Goal: Download file/media

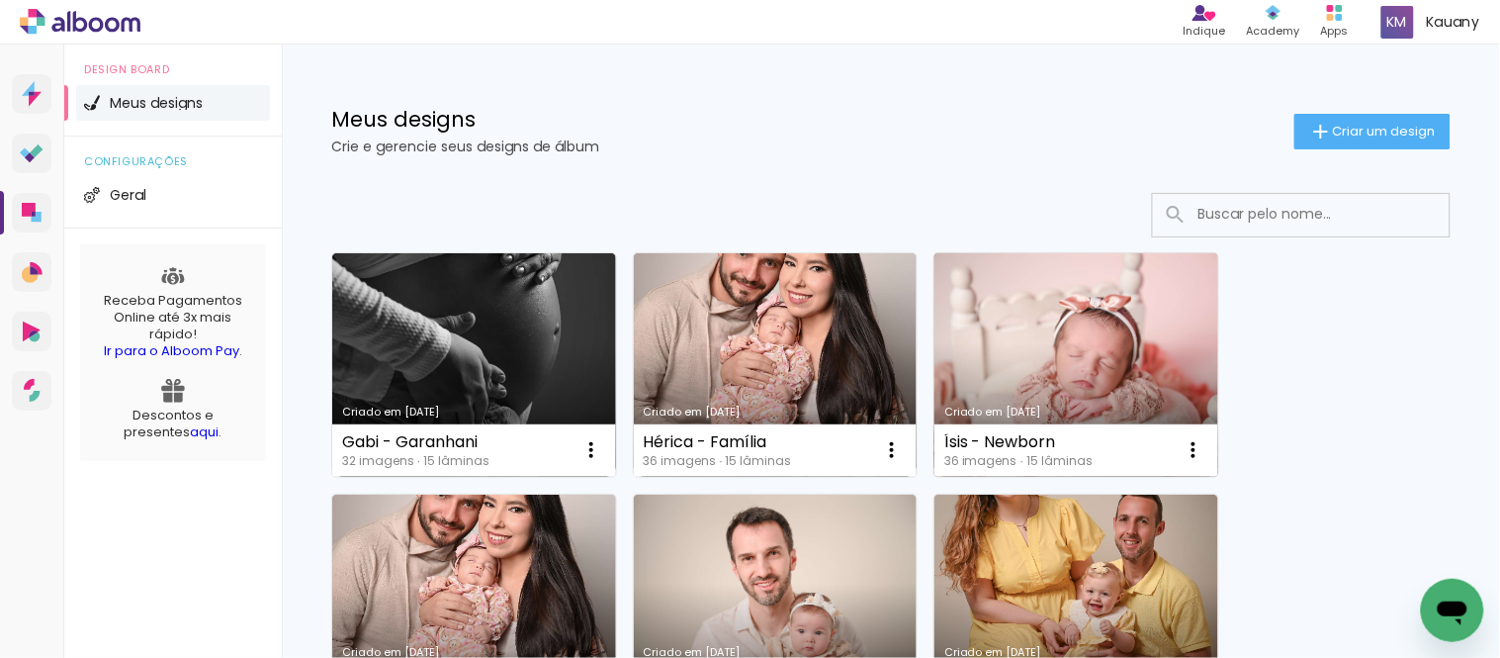
click at [1000, 346] on link "Criado em [DATE]" at bounding box center [1076, 364] width 284 height 223
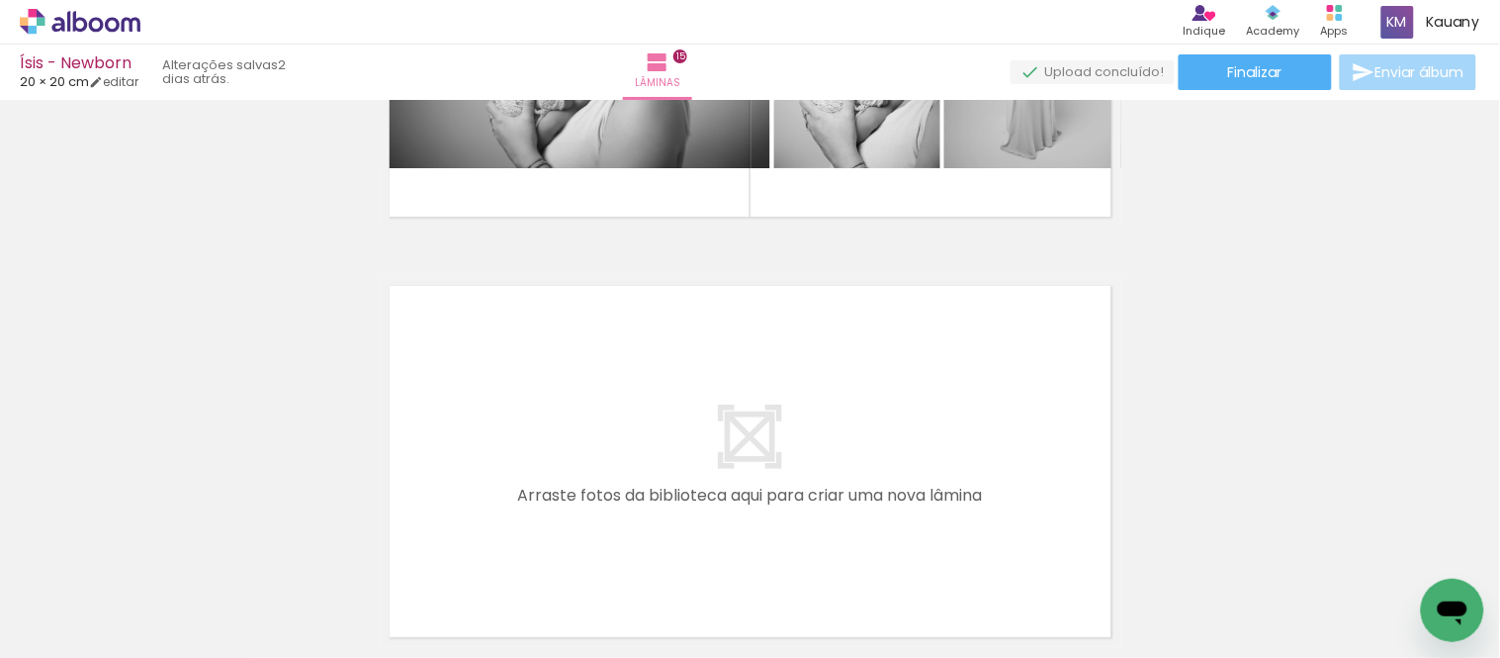
scroll to position [6262, 0]
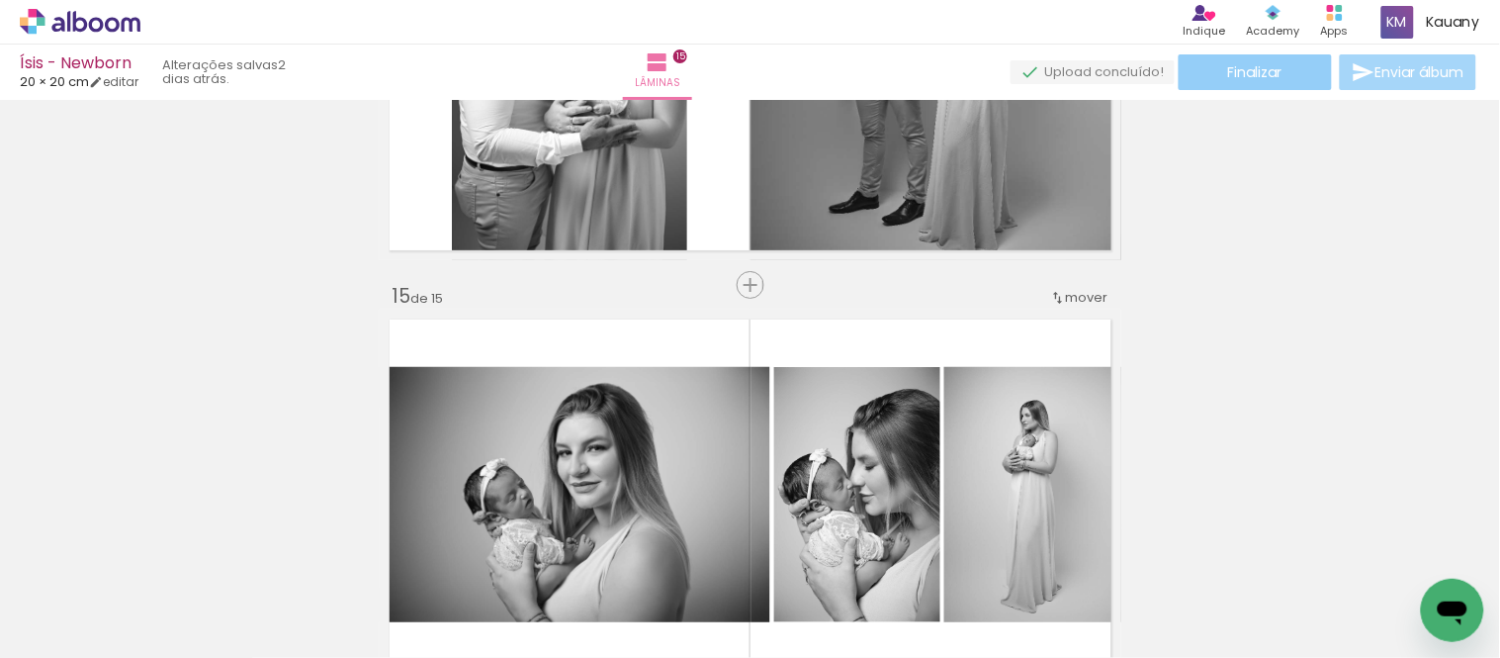
scroll to position [5712, 0]
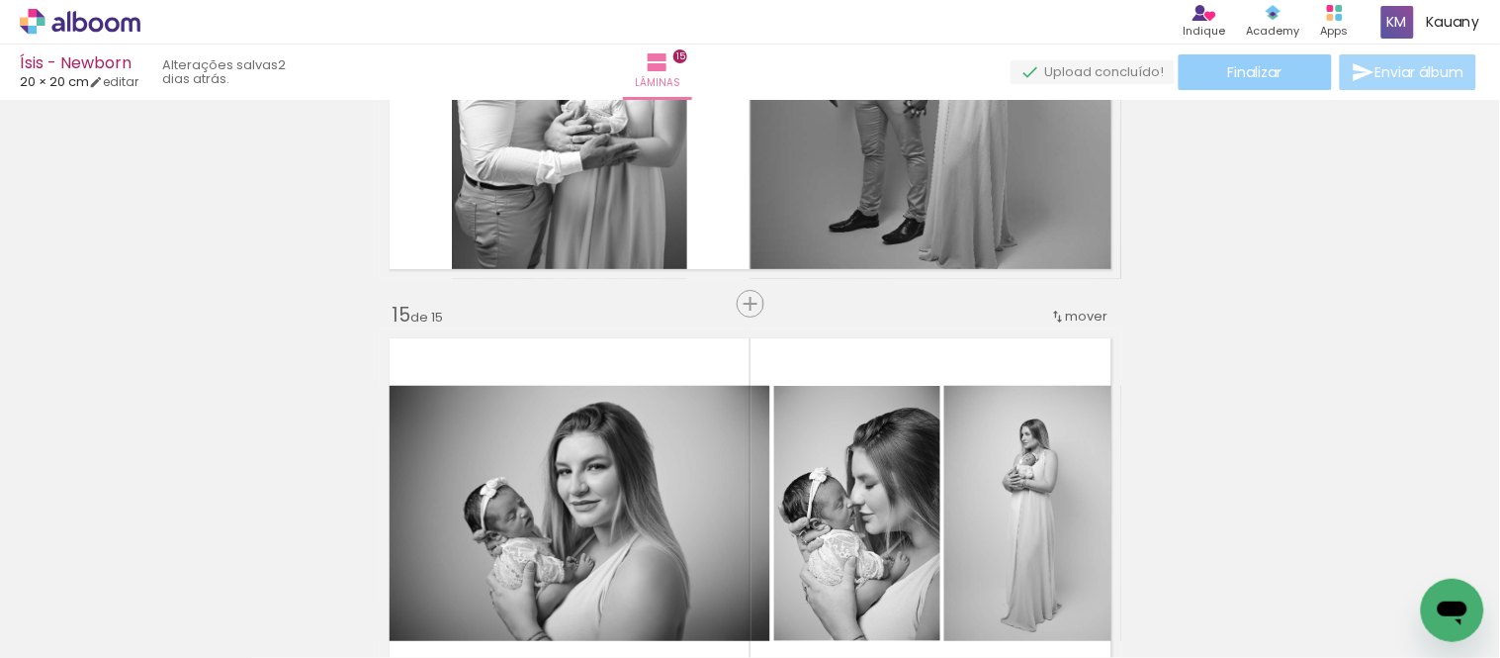
click at [1256, 59] on paper-button "Finalizar" at bounding box center [1255, 72] width 153 height 36
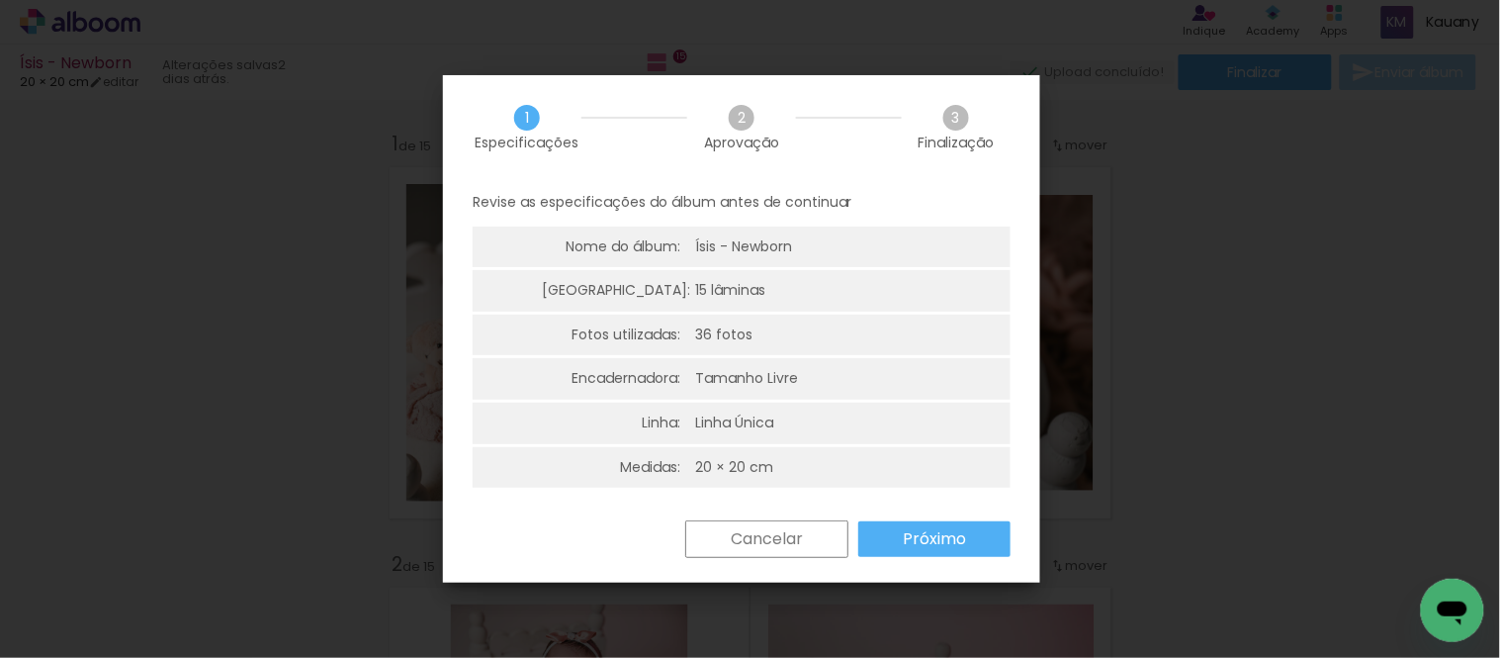
scroll to position [5712, 0]
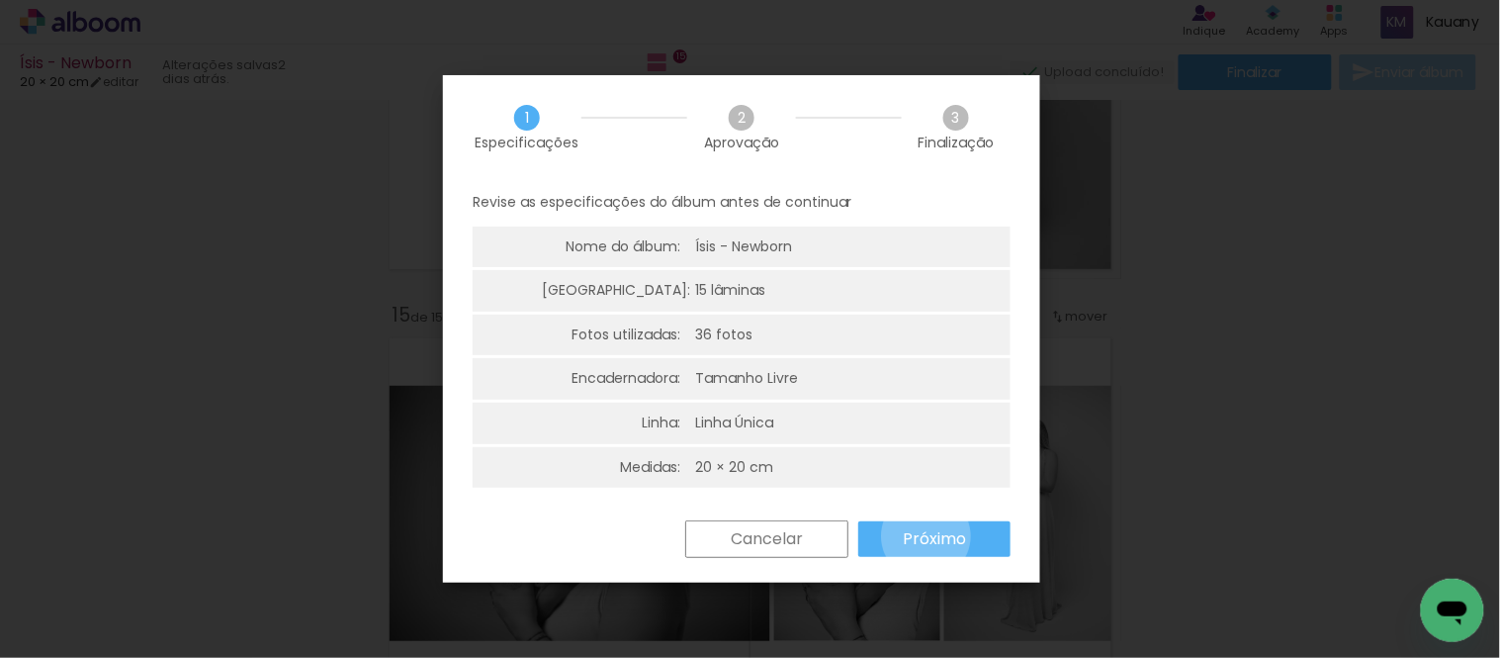
click at [0, 0] on slot "Próximo" at bounding box center [0, 0] width 0 height 0
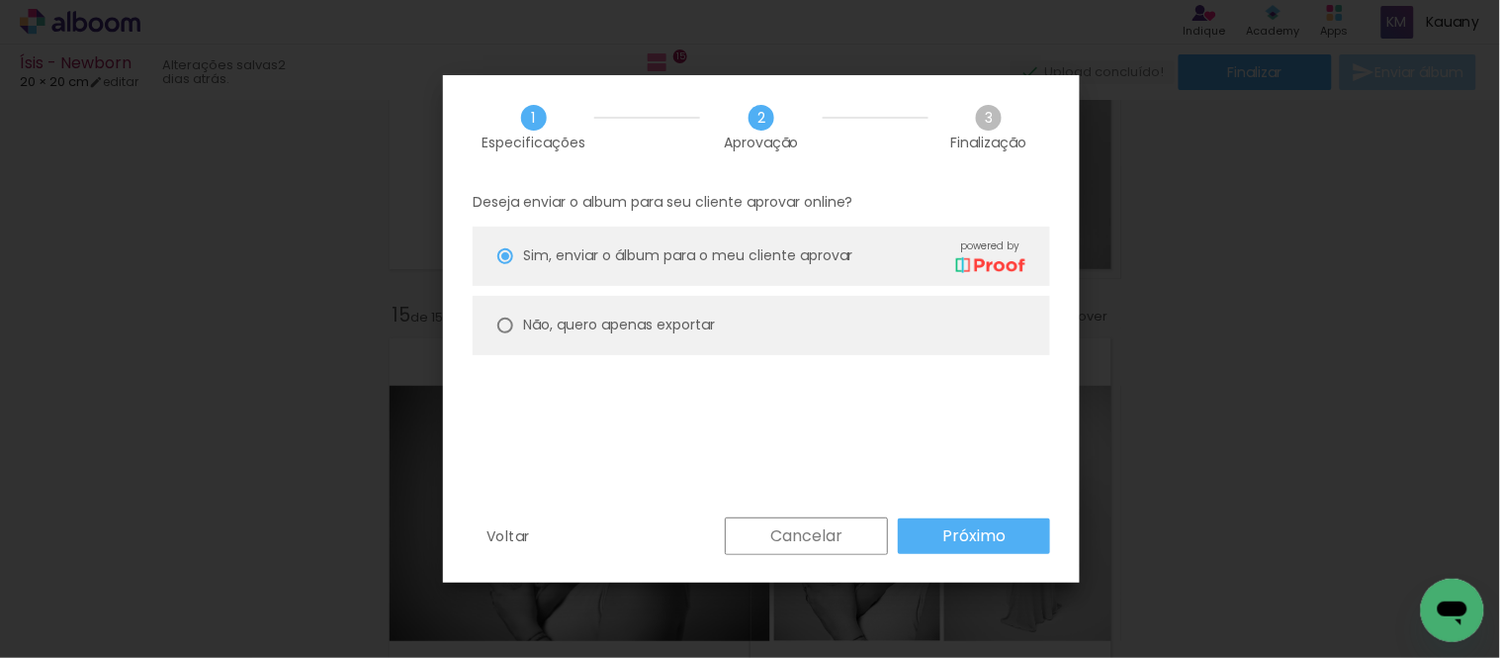
click at [506, 321] on div at bounding box center [505, 325] width 16 height 16
type paper-radio-button "on"
click at [0, 0] on slot "Próximo" at bounding box center [0, 0] width 0 height 0
type input "Alta, 300 DPI"
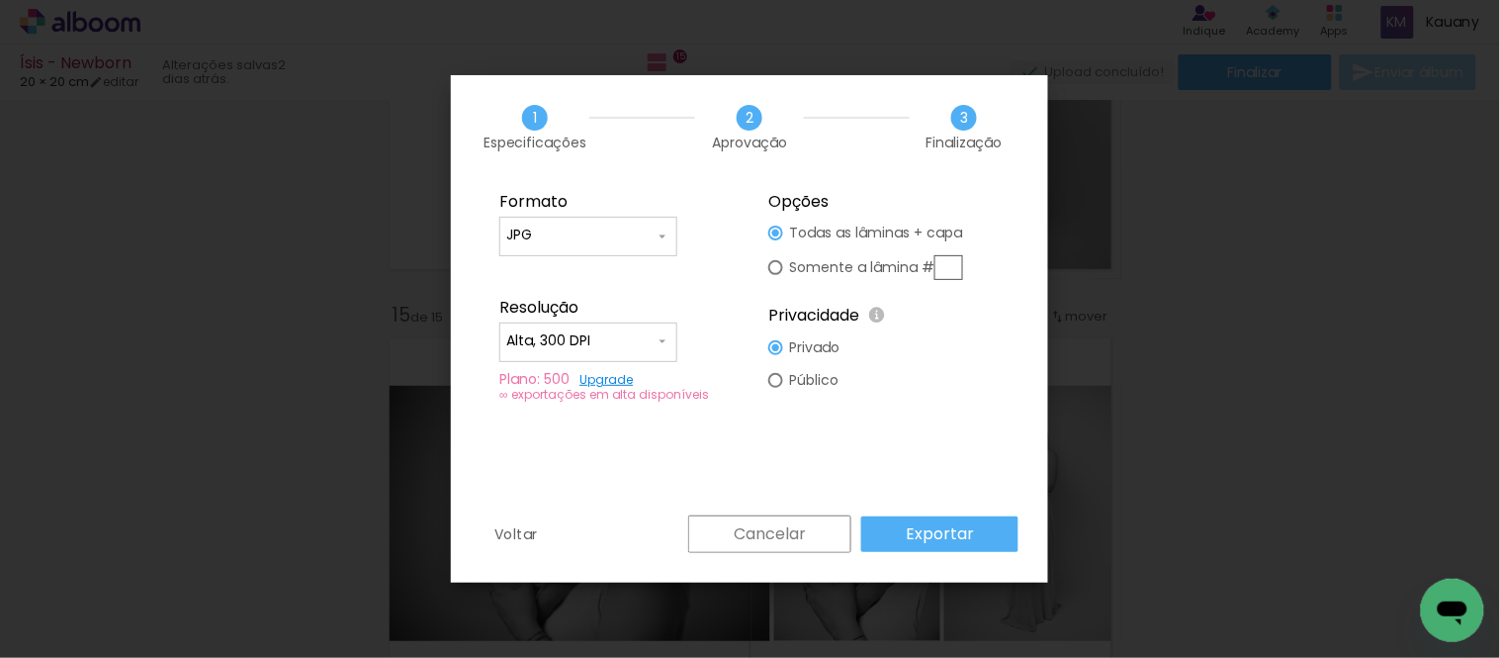
click at [0, 0] on slot "Exportar" at bounding box center [0, 0] width 0 height 0
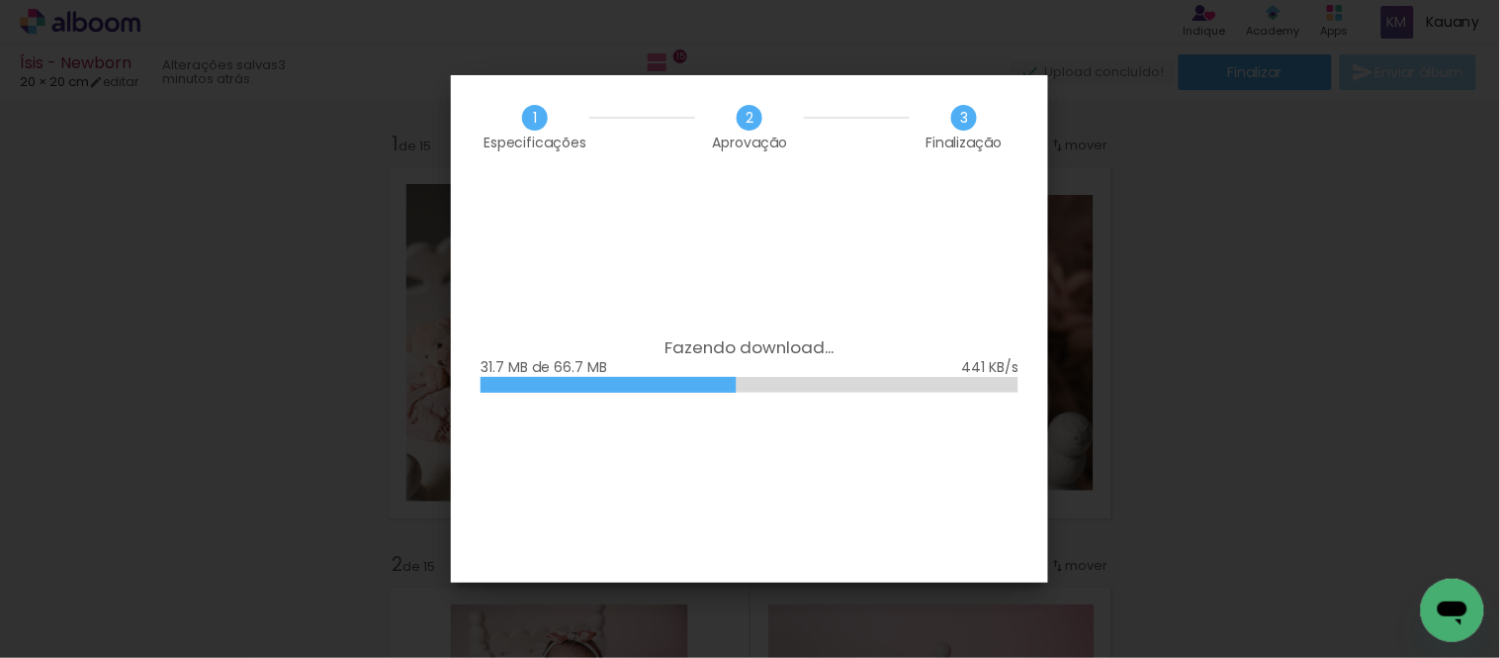
scroll to position [5712, 0]
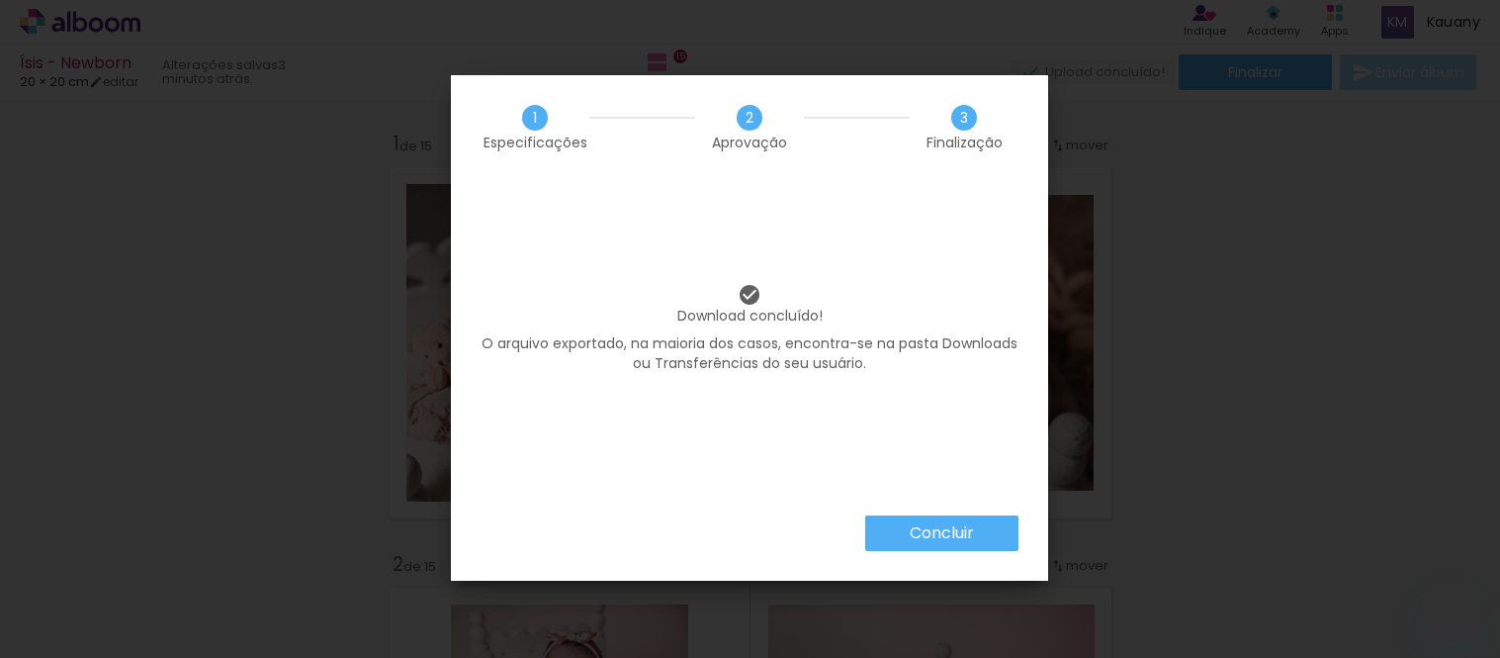
click at [0, 0] on slot "Concluir" at bounding box center [0, 0] width 0 height 0
